Goal: Information Seeking & Learning: Learn about a topic

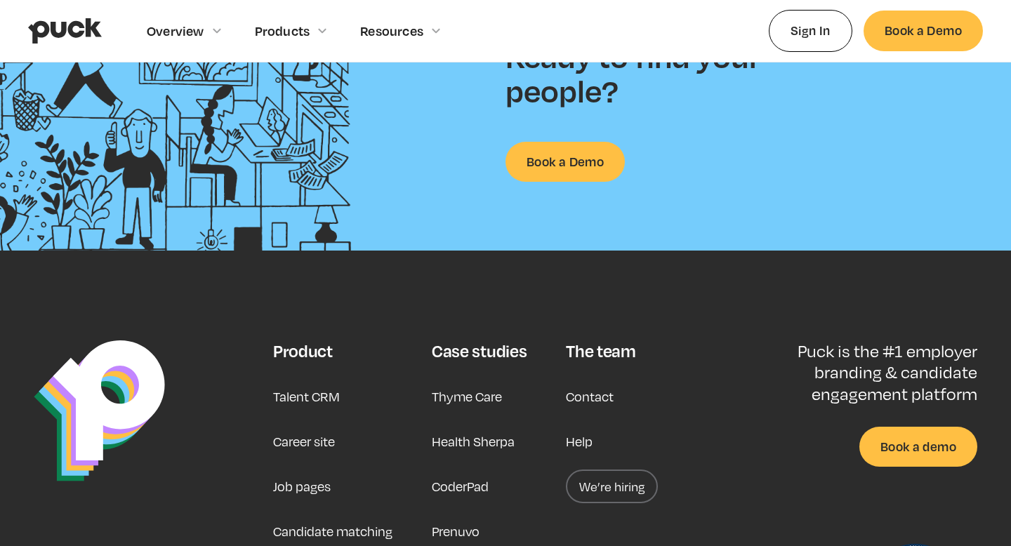
scroll to position [3620, 0]
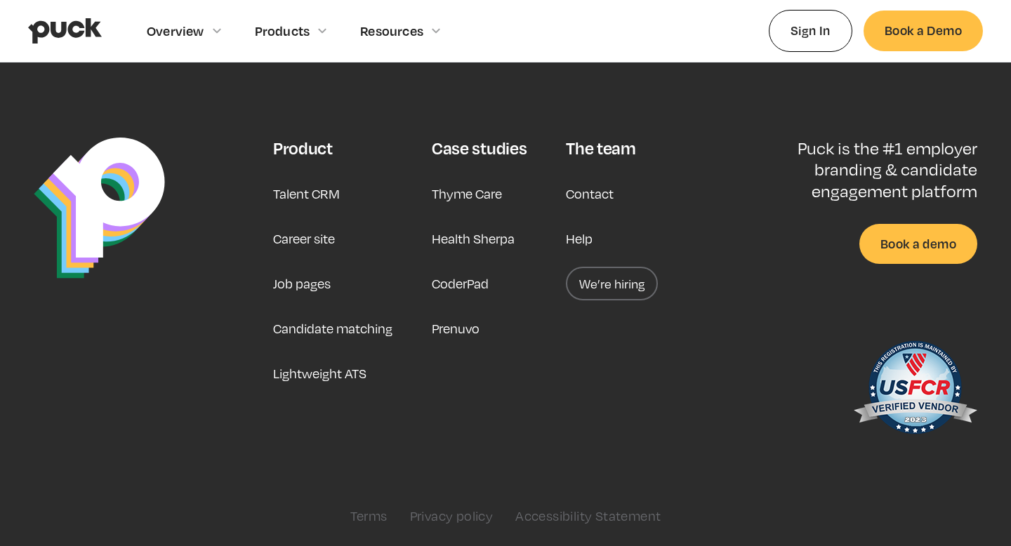
click at [611, 275] on link "We’re hiring" at bounding box center [612, 284] width 92 height 34
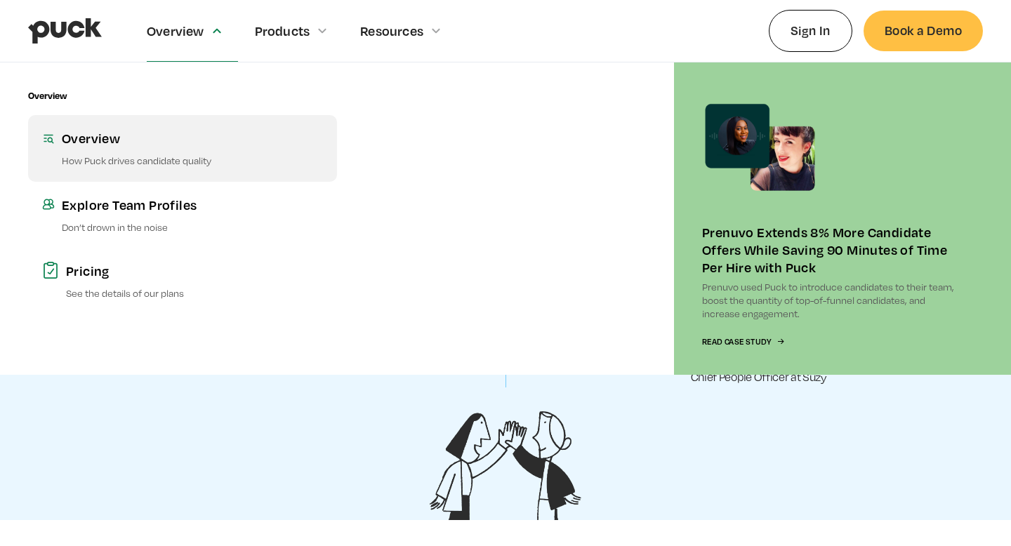
scroll to position [0, 0]
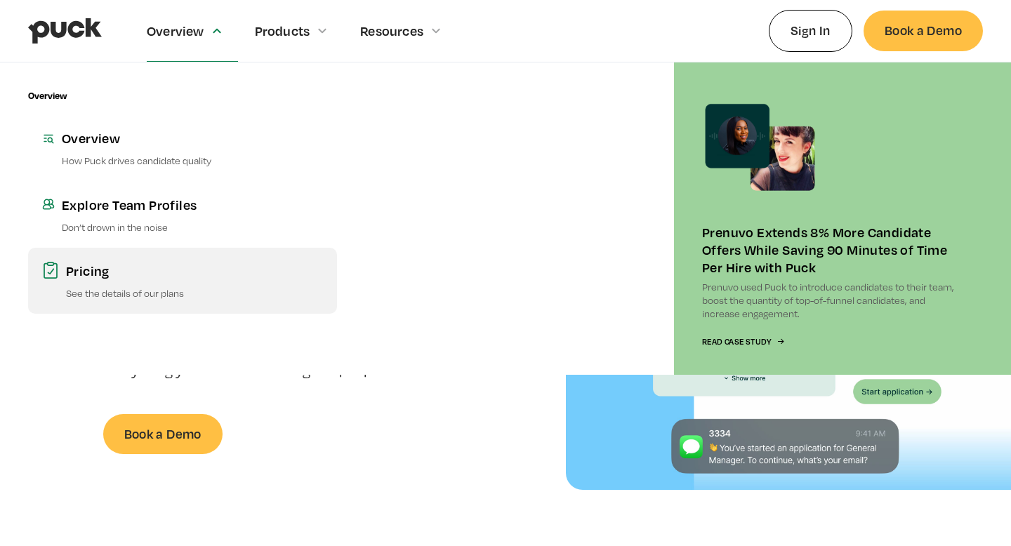
click at [145, 288] on p "See the details of our plans" at bounding box center [194, 292] width 257 height 13
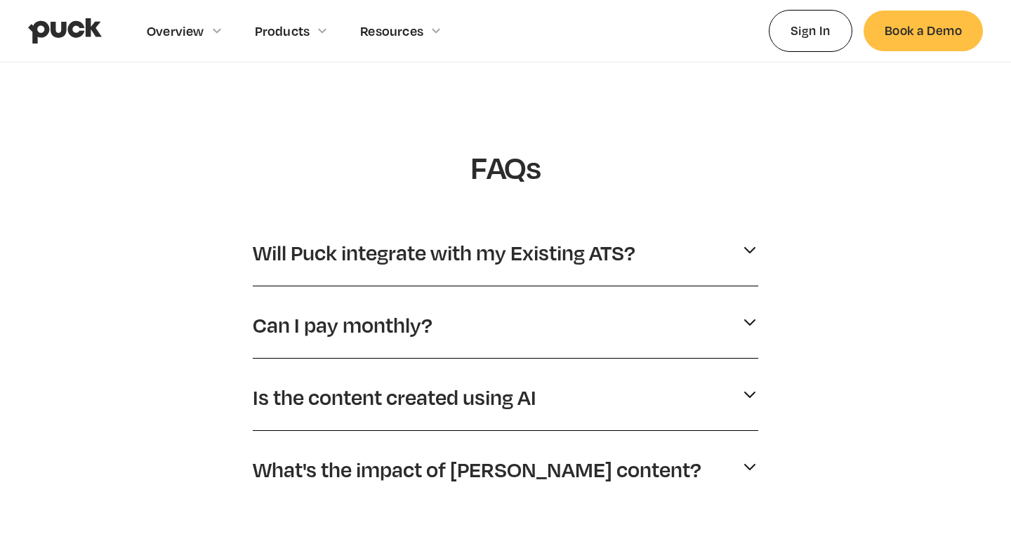
scroll to position [547, 0]
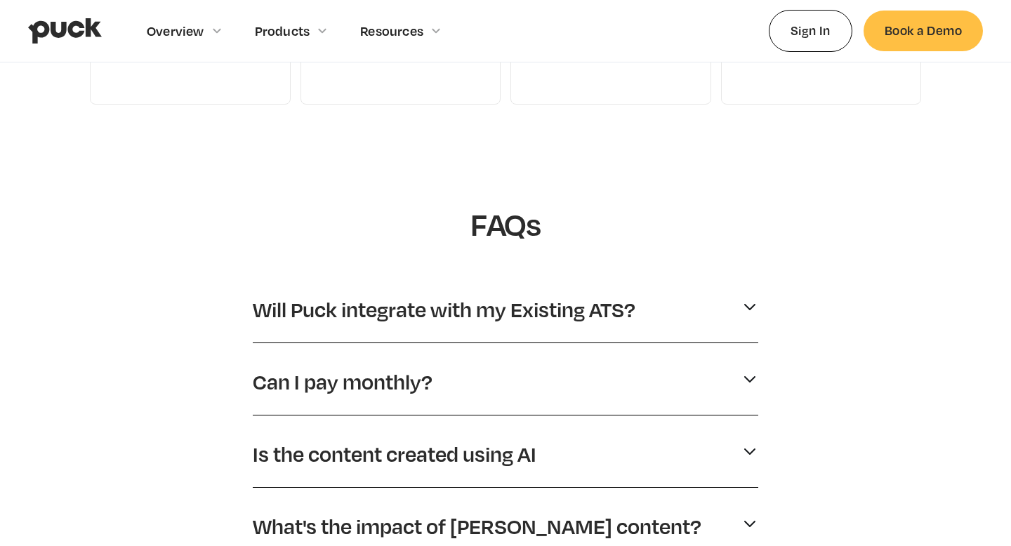
click at [324, 318] on p "Will Puck integrate with my Existing ATS?" at bounding box center [444, 309] width 383 height 27
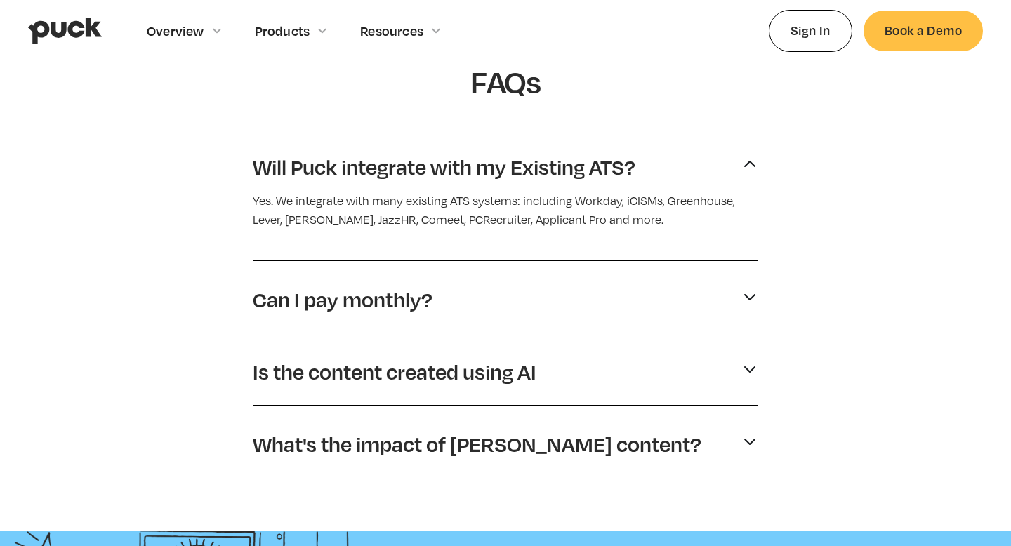
click at [322, 305] on p "Can I pay monthly?" at bounding box center [343, 299] width 180 height 27
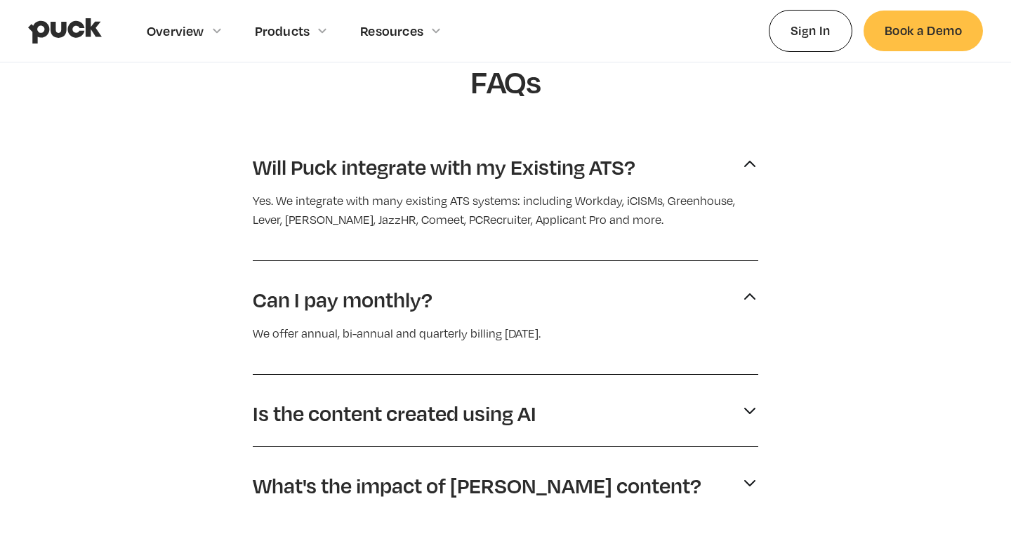
scroll to position [795, 0]
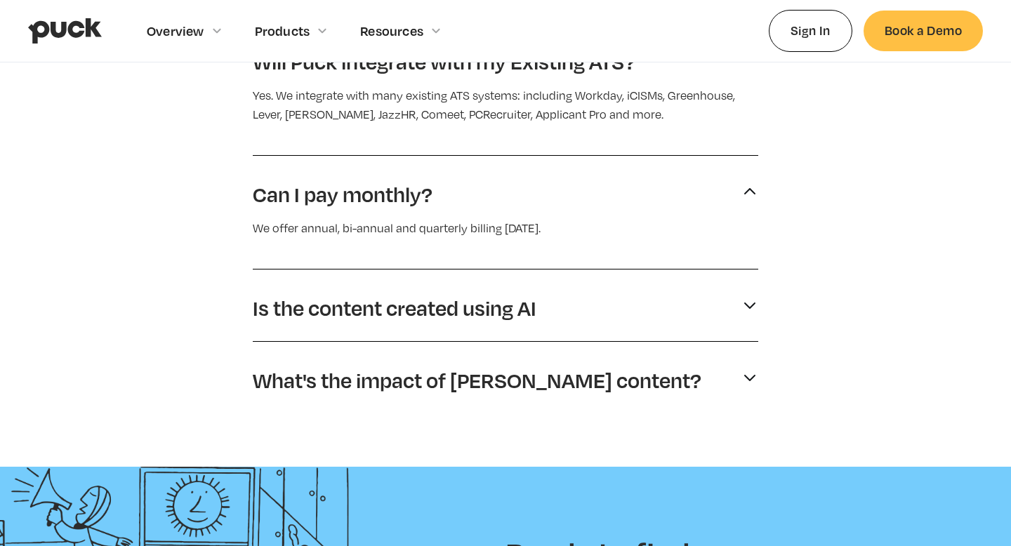
click at [320, 309] on p "Is the content created using AI" at bounding box center [395, 308] width 284 height 27
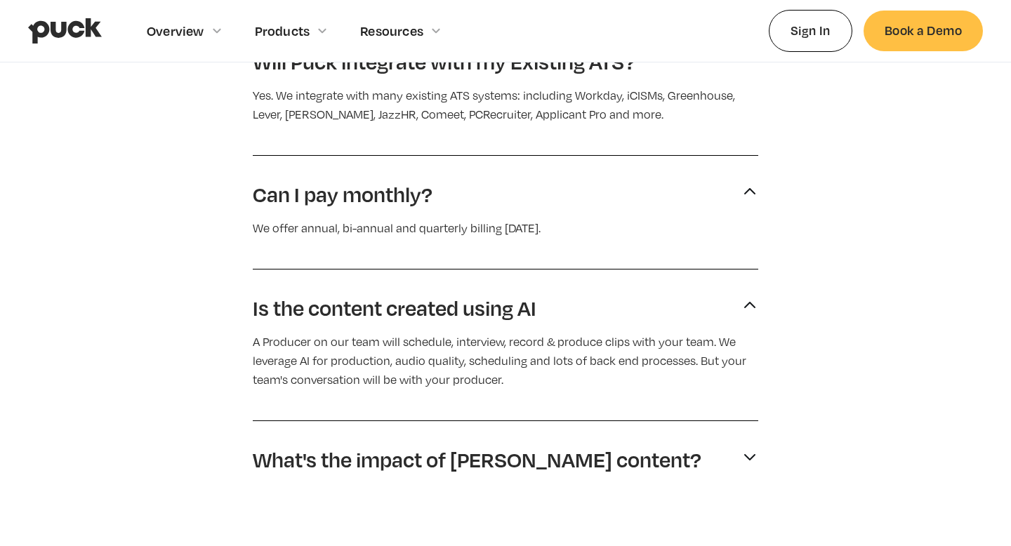
click at [310, 447] on p "What's the impact of Puck's content?" at bounding box center [477, 459] width 449 height 27
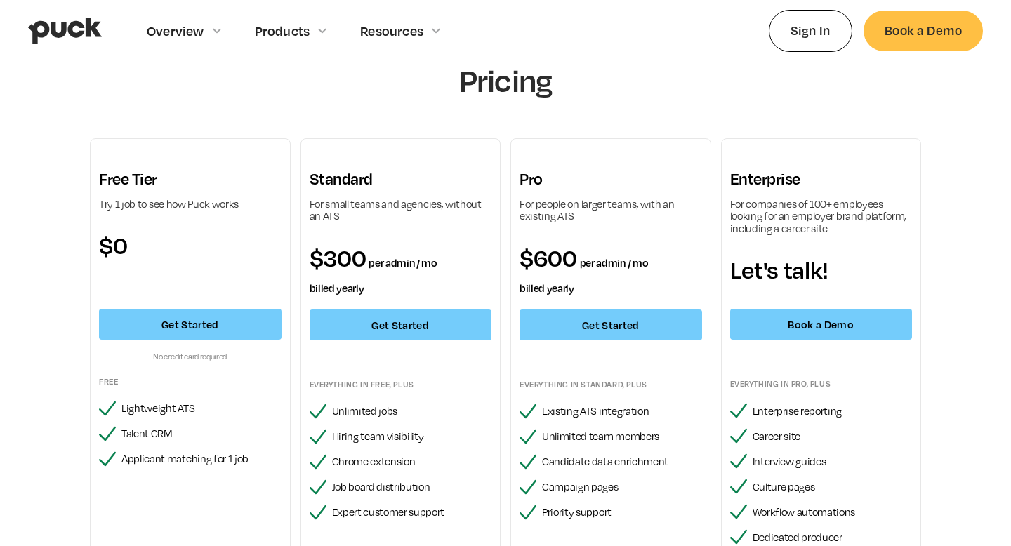
scroll to position [54, 0]
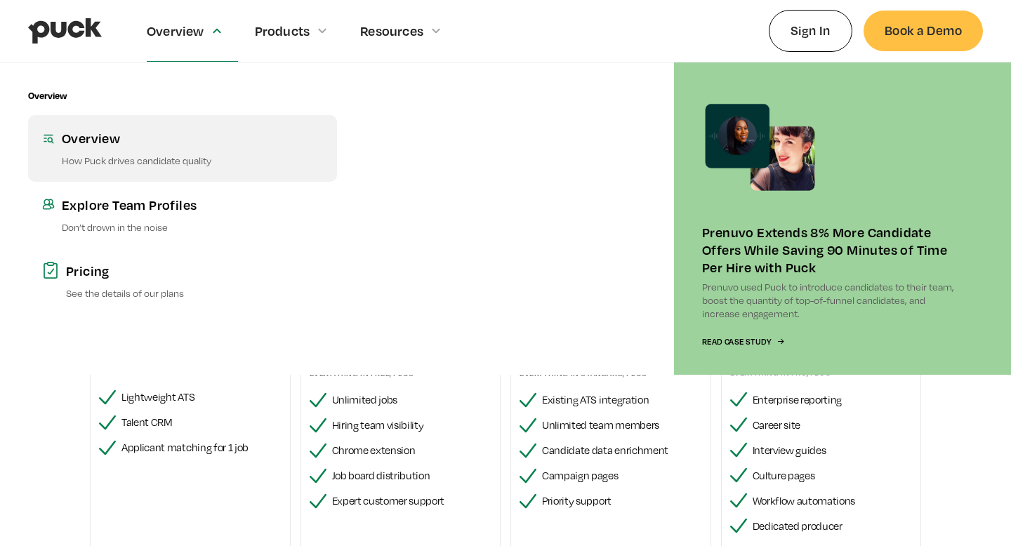
click at [182, 163] on p "How Puck drives candidate quality" at bounding box center [192, 160] width 261 height 13
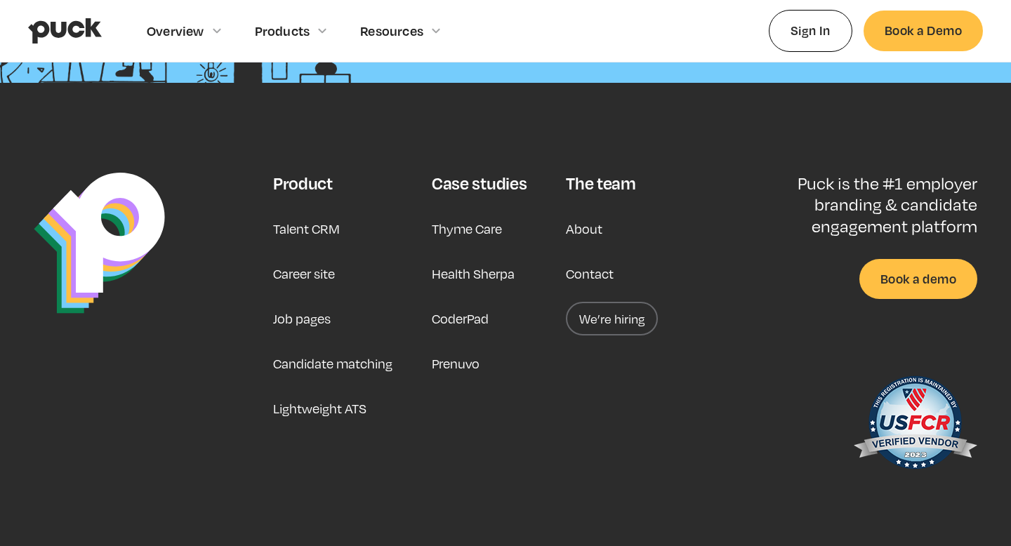
scroll to position [2259, 0]
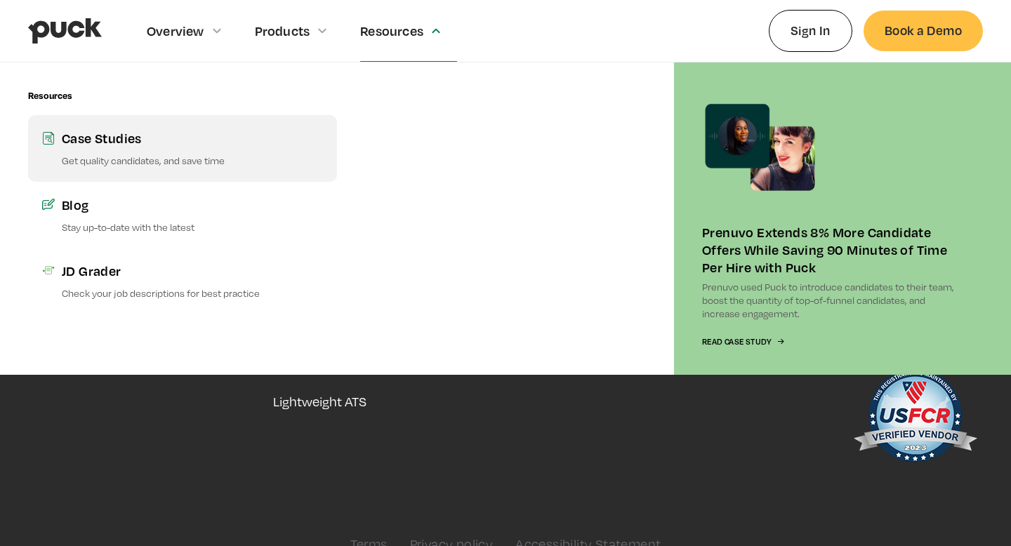
click at [199, 163] on p "Get quality candidates, and save time" at bounding box center [192, 160] width 261 height 13
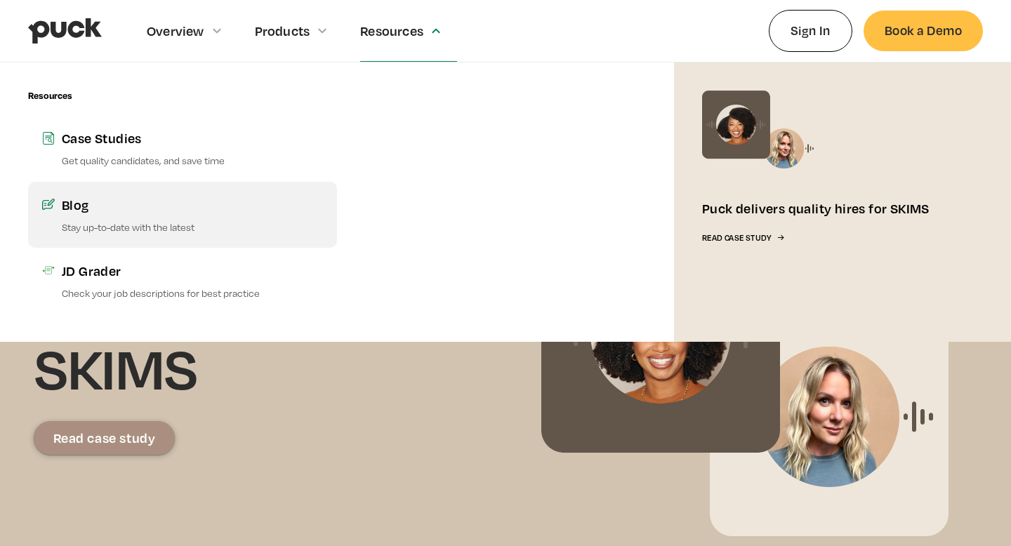
click at [168, 219] on link "Blog Stay up-to-date with the latest" at bounding box center [182, 215] width 309 height 66
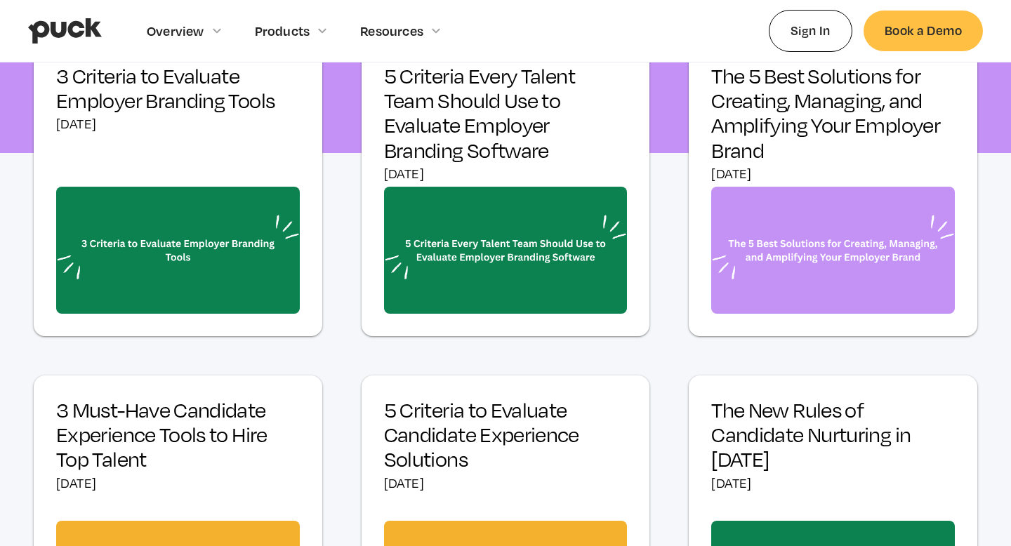
scroll to position [456, 0]
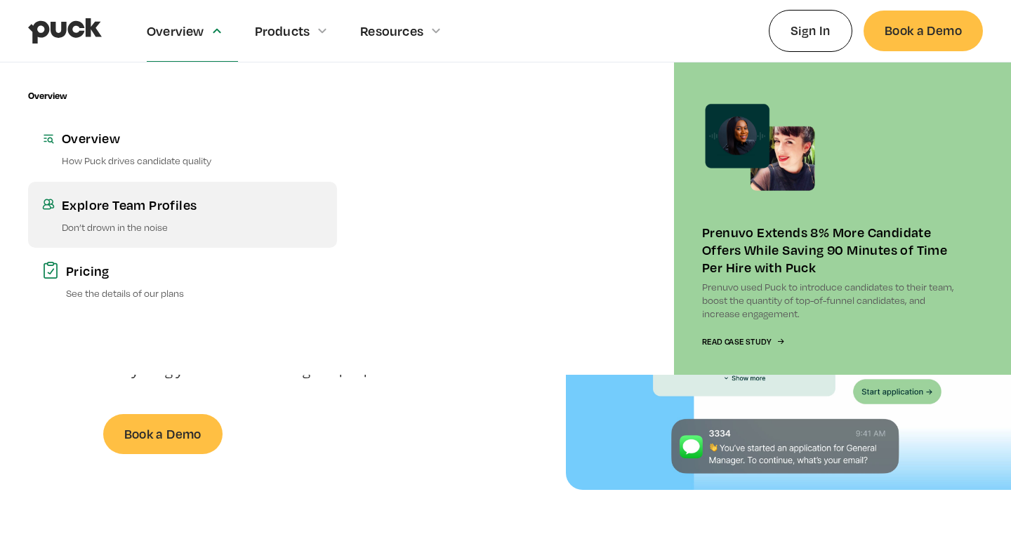
click at [131, 206] on div "Explore Team Profiles" at bounding box center [192, 205] width 261 height 18
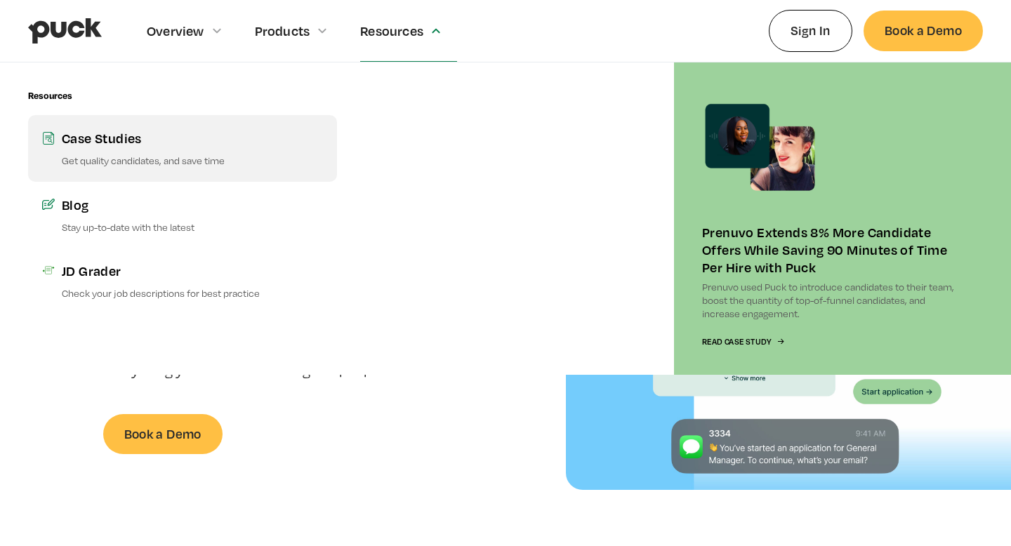
click at [117, 156] on p "Get quality candidates, and save time" at bounding box center [192, 160] width 261 height 13
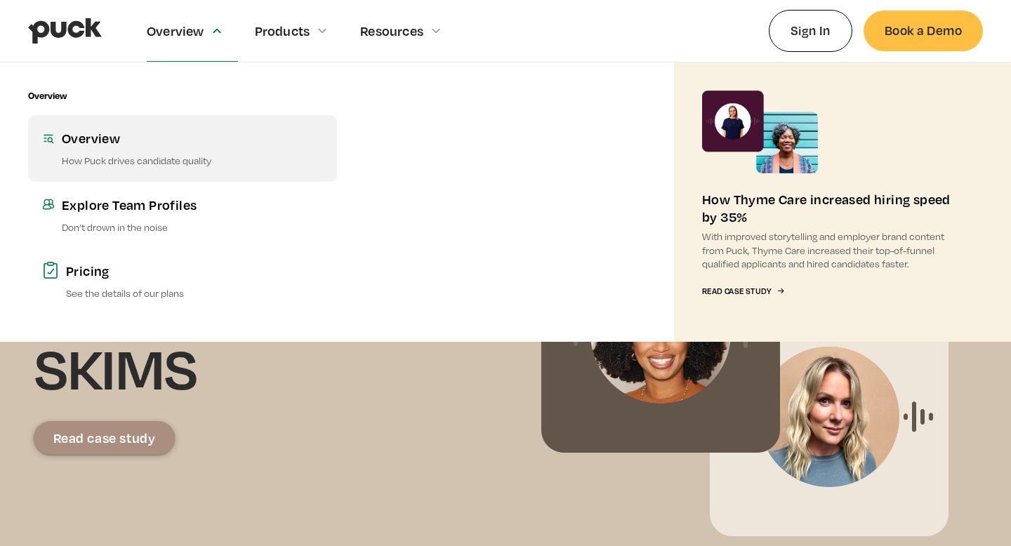
click at [131, 135] on div "Overview" at bounding box center [192, 138] width 261 height 18
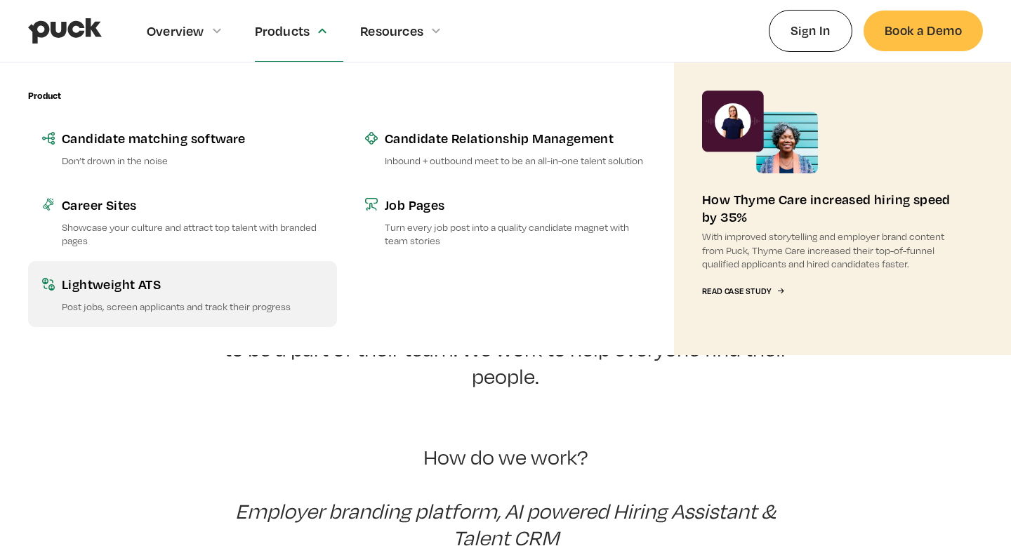
click at [213, 289] on div "Lightweight ATS" at bounding box center [192, 284] width 261 height 18
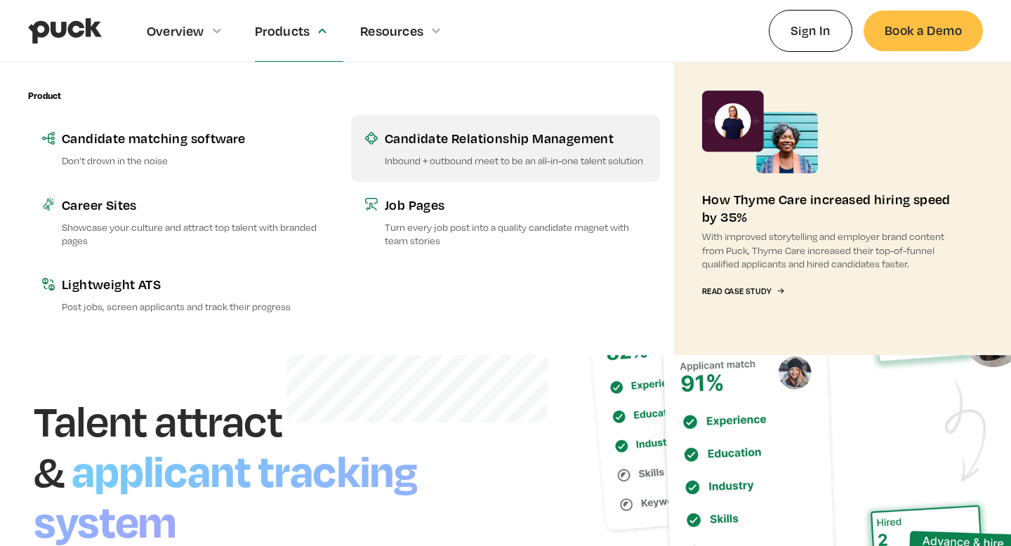
click at [435, 158] on p "Inbound + outbound meet to be an all-in-one talent solution" at bounding box center [515, 160] width 261 height 13
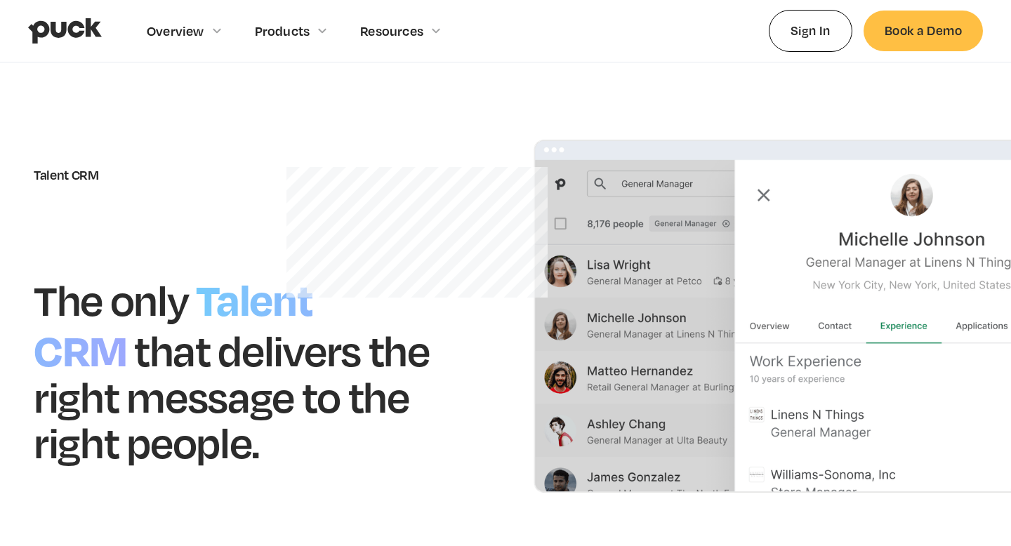
click at [99, 21] on img "home" at bounding box center [65, 31] width 74 height 27
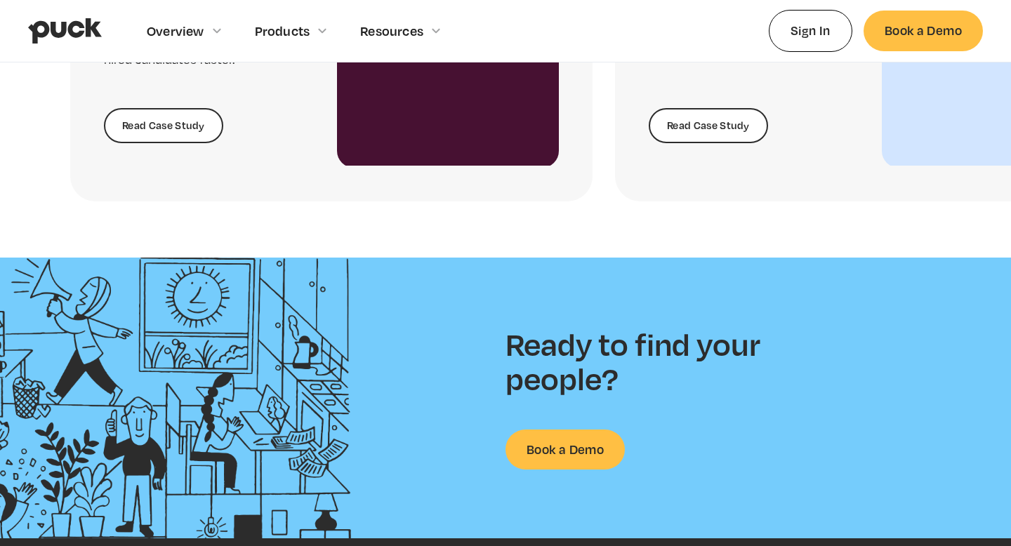
scroll to position [3126, 0]
